Goal: Task Accomplishment & Management: Use online tool/utility

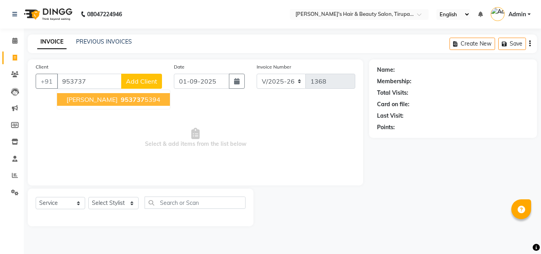
select select "5401"
select select "service"
click at [79, 99] on span "[PERSON_NAME]" at bounding box center [91, 99] width 51 height 8
type input "9537375394"
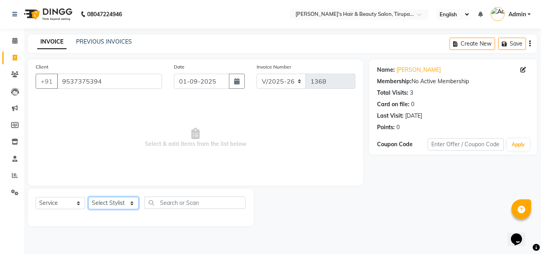
click at [117, 202] on select "Select Stylist [PERSON_NAME] [PERSON_NAME] Kajal [PERSON_NAME] [PERSON_NAME] [P…" at bounding box center [113, 203] width 50 height 12
select select "67904"
click at [88, 197] on select "Select Stylist [PERSON_NAME] [PERSON_NAME] Kajal [PERSON_NAME] [PERSON_NAME] [P…" at bounding box center [113, 203] width 50 height 12
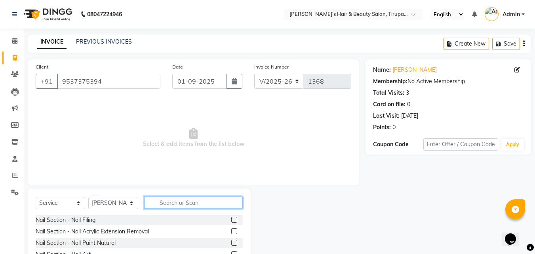
click at [174, 201] on input "text" at bounding box center [193, 202] width 99 height 12
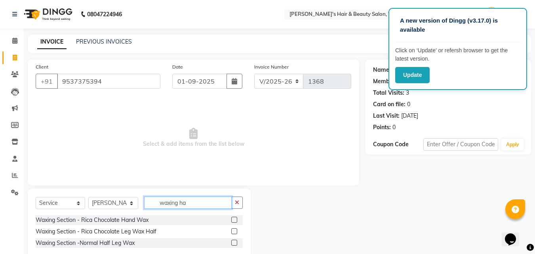
type input "waxing ha"
click at [233, 218] on label at bounding box center [234, 219] width 6 height 6
click at [233, 218] on input "checkbox" at bounding box center [233, 219] width 5 height 5
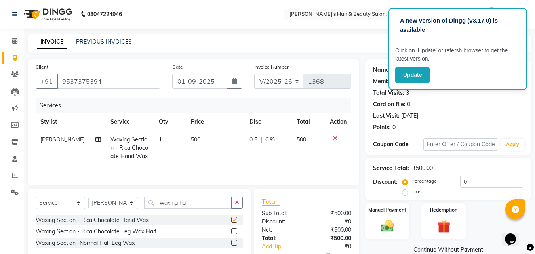
checkbox input "false"
click at [214, 202] on input "waxing ha" at bounding box center [187, 202] width 87 height 12
type input "waxing leg"
click at [233, 220] on label at bounding box center [234, 219] width 6 height 6
click at [233, 220] on input "checkbox" at bounding box center [233, 219] width 5 height 5
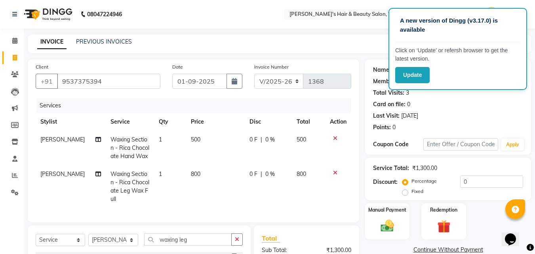
checkbox input "false"
click at [408, 223] on div "Manual Payment" at bounding box center [387, 221] width 46 height 38
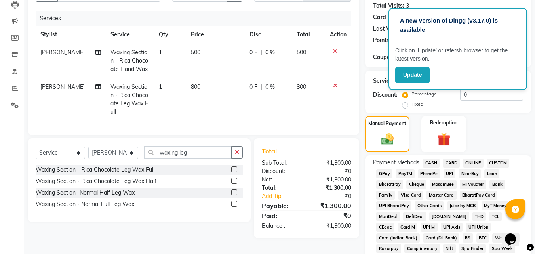
scroll to position [95, 0]
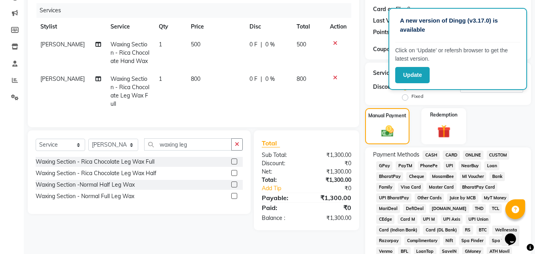
click at [387, 167] on span "GPay" at bounding box center [384, 165] width 16 height 9
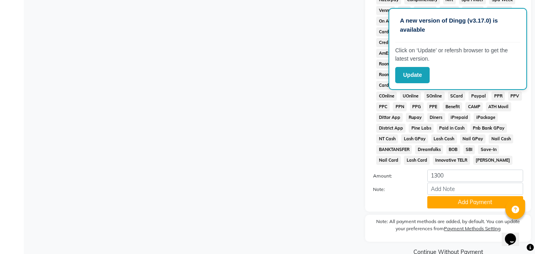
scroll to position [348, 0]
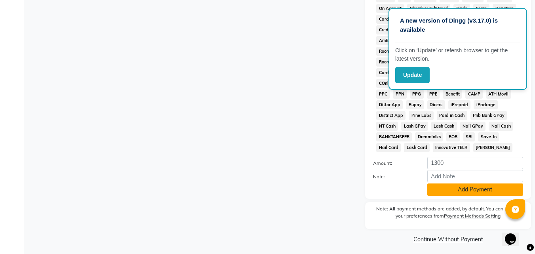
click at [493, 190] on button "Add Payment" at bounding box center [475, 189] width 96 height 12
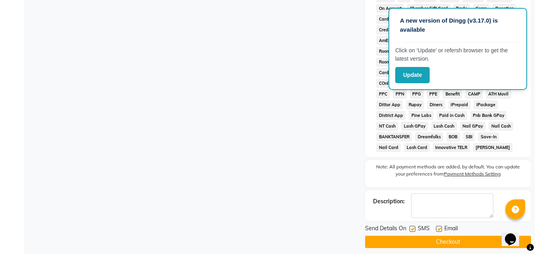
click at [472, 239] on button "Checkout" at bounding box center [448, 241] width 166 height 12
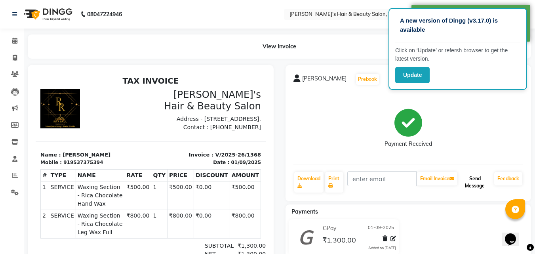
click at [480, 176] on button "Send Message" at bounding box center [475, 182] width 32 height 21
click at [506, 178] on link "Feedback" at bounding box center [508, 178] width 28 height 13
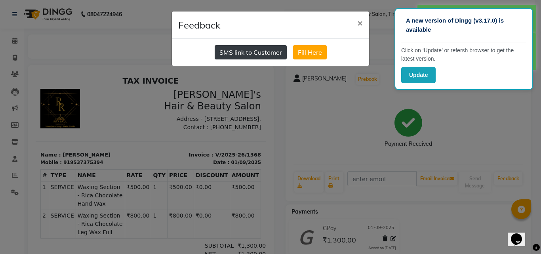
click at [257, 54] on button "SMS link to Customer" at bounding box center [250, 52] width 72 height 14
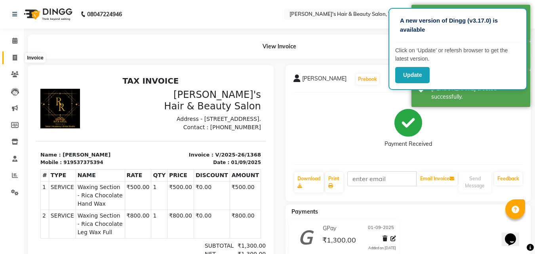
click at [14, 60] on icon at bounding box center [15, 58] width 4 height 6
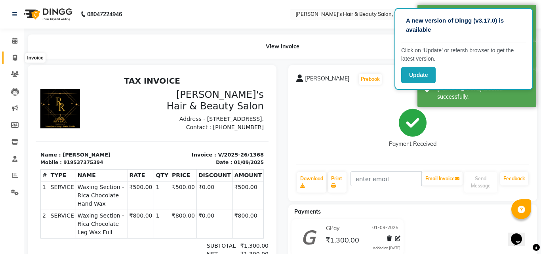
select select "5401"
select select "service"
